Goal: Task Accomplishment & Management: Complete application form

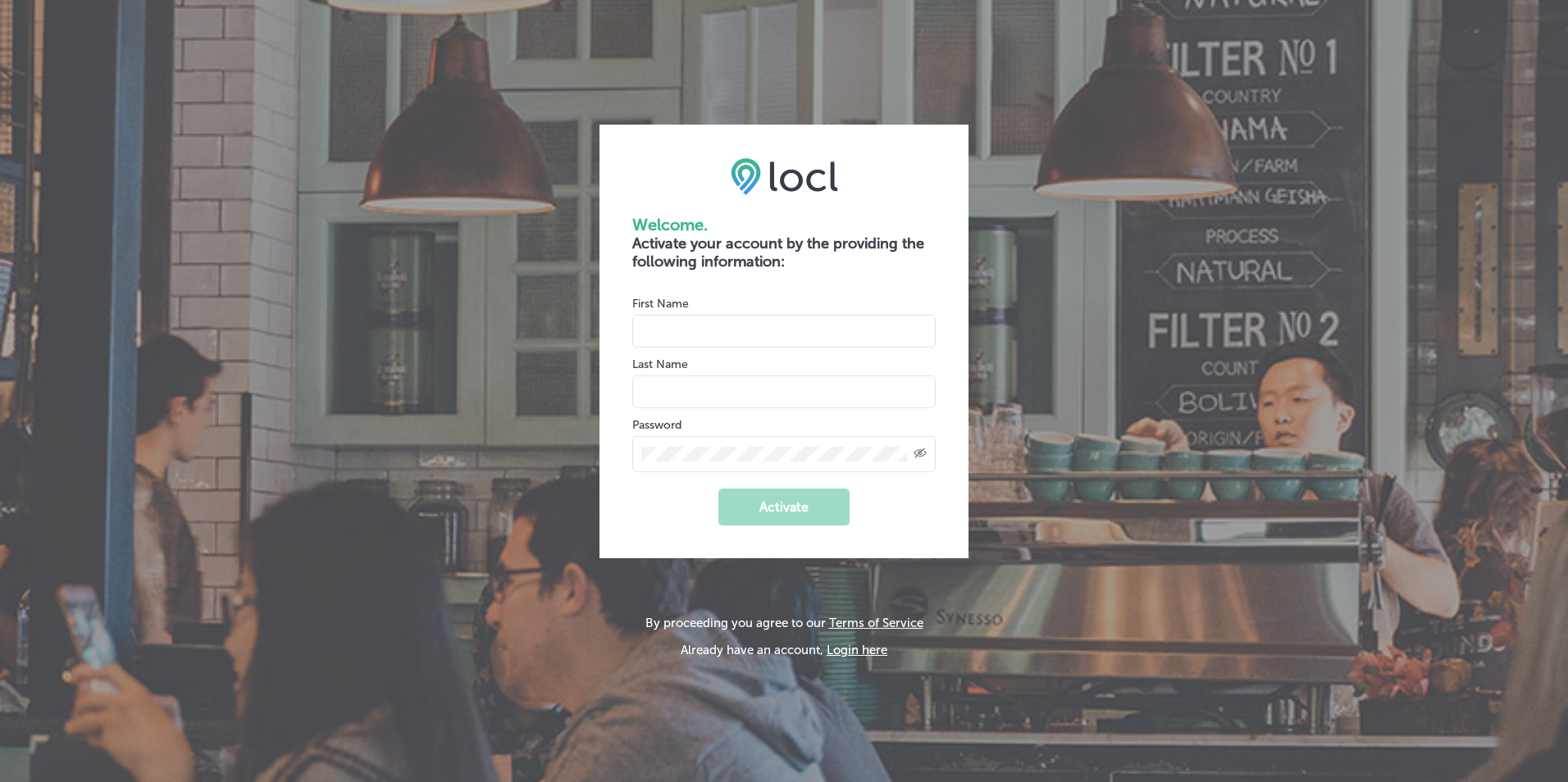
click at [715, 336] on input "name" at bounding box center [784, 331] width 303 height 33
type input "e"
type input "Esmeralda"
click at [719, 384] on input "name" at bounding box center [784, 391] width 303 height 33
type input "Olivares"
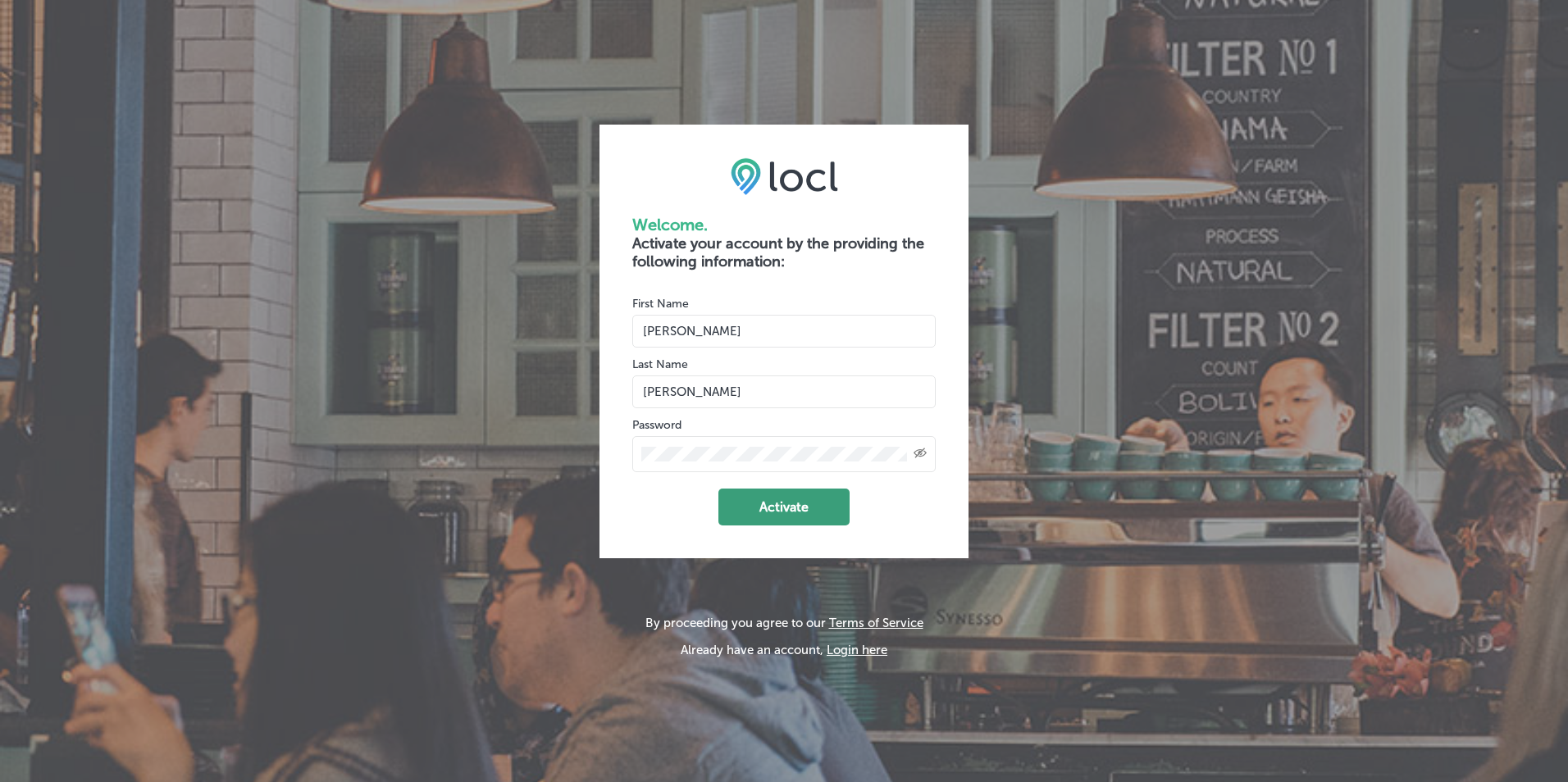
click at [785, 508] on button "Activate" at bounding box center [784, 507] width 131 height 37
